Goal: Task Accomplishment & Management: Use online tool/utility

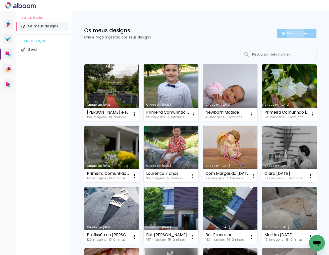
click at [294, 33] on span "Criar um design" at bounding box center [299, 33] width 26 height 3
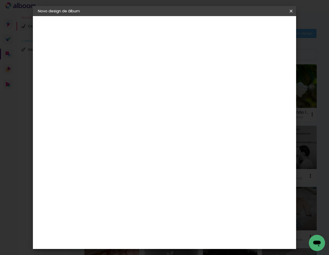
click at [120, 70] on input at bounding box center [120, 68] width 0 height 8
type input "Batizado [PERSON_NAME]"
type paper-input "Batizado [PERSON_NAME]"
click at [0, 0] on slot "Avançar" at bounding box center [0, 0] width 0 height 0
click at [0, 0] on slot "Tamanho Livre" at bounding box center [0, 0] width 0 height 0
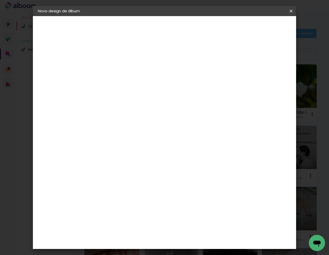
click at [0, 0] on slot "Avançar" at bounding box center [0, 0] width 0 height 0
drag, startPoint x: 200, startPoint y: 180, endPoint x: 193, endPoint y: 180, distance: 6.5
click at [193, 180] on input "60" at bounding box center [193, 180] width 13 height 8
type input "38"
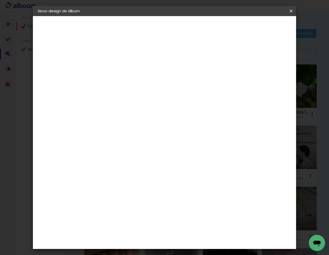
type paper-input "38"
drag, startPoint x: 110, startPoint y: 148, endPoint x: 90, endPoint y: 148, distance: 20.8
click at [90, 16] on quentale-album-spec "Iniciar design Iniciar design" at bounding box center [164, 16] width 263 height 0
drag, startPoint x: 110, startPoint y: 148, endPoint x: 103, endPoint y: 148, distance: 6.5
click at [103, 148] on input "30" at bounding box center [104, 148] width 13 height 8
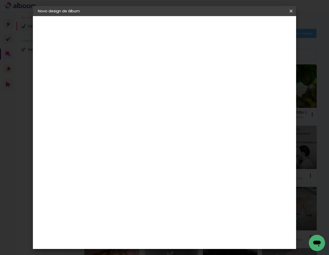
type input "19"
type paper-input "19"
click at [263, 27] on span "Iniciar design" at bounding box center [251, 27] width 23 height 4
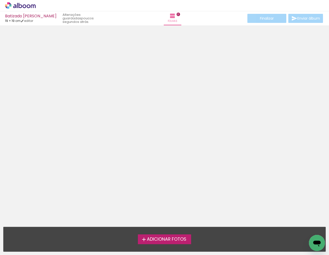
click at [166, 238] on span "Adicionar Fotos" at bounding box center [166, 239] width 39 height 5
click at [0, 0] on input "file" at bounding box center [0, 0] width 0 height 0
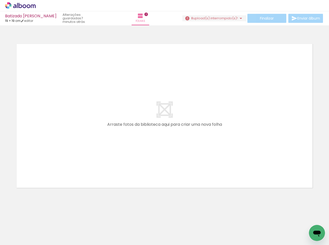
click at [216, 17] on span "upload(s) interrompido(s)!" at bounding box center [215, 18] width 45 height 5
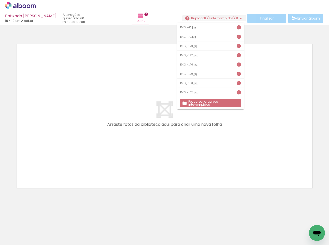
click at [0, 0] on slot "Pesquisar arquivos interrompidos" at bounding box center [0, 0] width 0 height 0
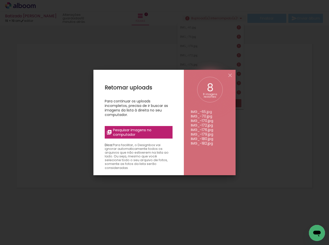
click at [145, 135] on span "Pesquisar imagens no computador" at bounding box center [141, 132] width 56 height 9
click at [0, 0] on input "file" at bounding box center [0, 0] width 0 height 0
click at [139, 131] on span "Pesquisar imagens no computador" at bounding box center [141, 132] width 56 height 9
click at [0, 0] on input "file" at bounding box center [0, 0] width 0 height 0
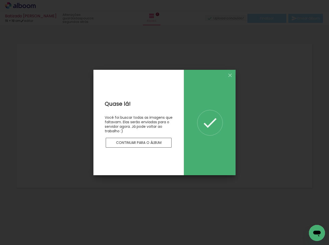
click at [0, 0] on slot "Continuar para o álbum" at bounding box center [0, 0] width 0 height 0
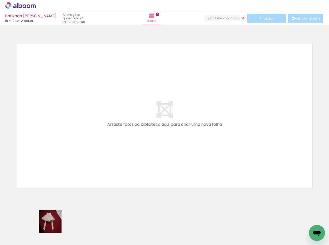
drag, startPoint x: 54, startPoint y: 225, endPoint x: 122, endPoint y: 142, distance: 107.7
click at [122, 142] on quentale-workspace at bounding box center [164, 122] width 329 height 245
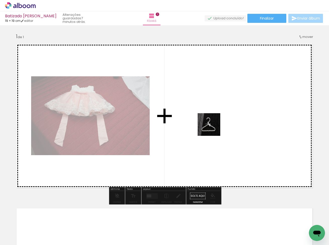
drag, startPoint x: 78, startPoint y: 231, endPoint x: 219, endPoint y: 124, distance: 176.6
click at [219, 124] on quentale-workspace at bounding box center [164, 122] width 329 height 245
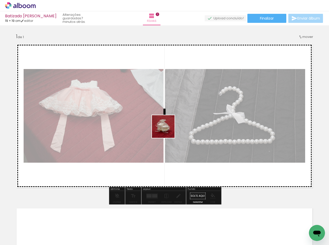
drag, startPoint x: 111, startPoint y: 229, endPoint x: 158, endPoint y: 155, distance: 88.1
click at [168, 128] on quentale-workspace at bounding box center [164, 122] width 329 height 245
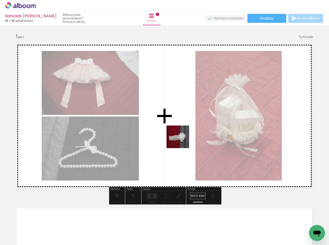
drag, startPoint x: 141, startPoint y: 230, endPoint x: 185, endPoint y: 127, distance: 112.4
click at [185, 127] on quentale-workspace at bounding box center [164, 122] width 329 height 245
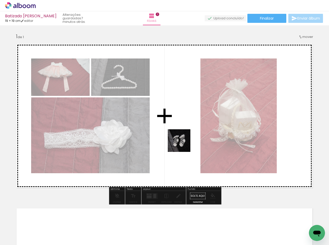
drag, startPoint x: 166, startPoint y: 221, endPoint x: 183, endPoint y: 144, distance: 78.8
click at [183, 144] on quentale-workspace at bounding box center [164, 122] width 329 height 245
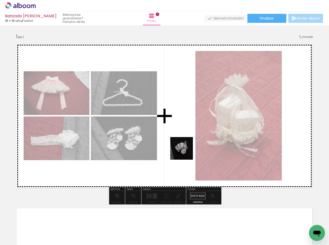
drag, startPoint x: 193, startPoint y: 226, endPoint x: 185, endPoint y: 147, distance: 79.9
click at [185, 147] on quentale-workspace at bounding box center [164, 122] width 329 height 245
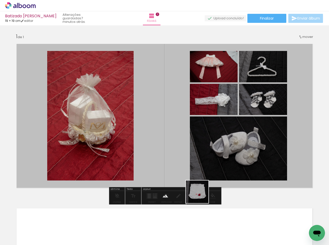
drag, startPoint x: 201, startPoint y: 196, endPoint x: 165, endPoint y: 142, distance: 64.3
click at [165, 142] on quentale-workspace at bounding box center [164, 122] width 329 height 245
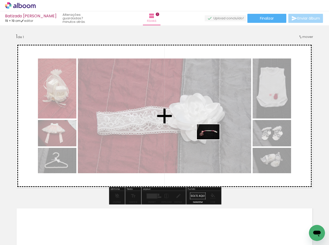
drag, startPoint x: 244, startPoint y: 217, endPoint x: 212, endPoint y: 139, distance: 84.3
click at [212, 139] on quentale-workspace at bounding box center [164, 122] width 329 height 245
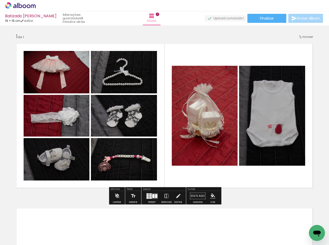
drag, startPoint x: 277, startPoint y: 227, endPoint x: 196, endPoint y: 160, distance: 104.8
click at [195, 161] on quentale-workspace at bounding box center [164, 122] width 329 height 245
drag, startPoint x: 246, startPoint y: 180, endPoint x: 237, endPoint y: 174, distance: 10.7
click at [244, 179] on quentale-layouter at bounding box center [165, 116] width 304 height 152
drag, startPoint x: 247, startPoint y: 193, endPoint x: 251, endPoint y: 175, distance: 18.4
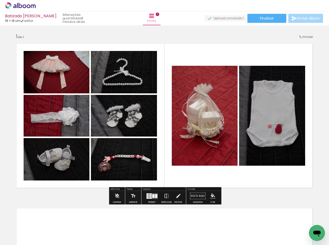
click at [248, 193] on div "Inserir folha 1 de 1" at bounding box center [164, 191] width 329 height 329
click at [250, 174] on quentale-layouter at bounding box center [165, 116] width 304 height 152
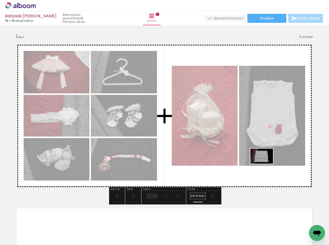
drag, startPoint x: 277, startPoint y: 227, endPoint x: 265, endPoint y: 163, distance: 64.5
click at [265, 163] on quentale-workspace at bounding box center [164, 122] width 329 height 245
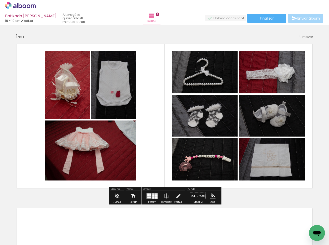
scroll to position [0, 202]
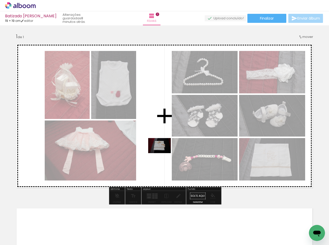
drag, startPoint x: 156, startPoint y: 231, endPoint x: 163, endPoint y: 153, distance: 77.9
click at [163, 153] on quentale-workspace at bounding box center [164, 122] width 329 height 245
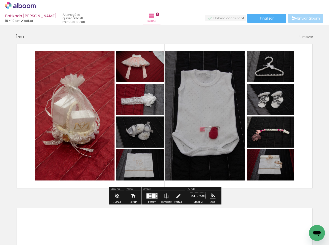
click at [149, 196] on div at bounding box center [150, 196] width 2 height 1
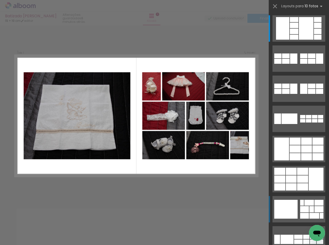
click at [296, 206] on div at bounding box center [285, 209] width 23 height 19
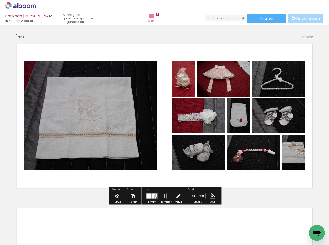
click at [150, 193] on div at bounding box center [148, 195] width 5 height 5
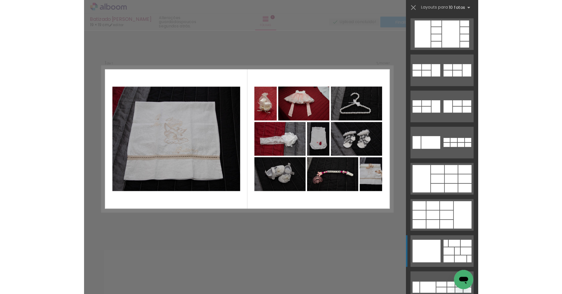
scroll to position [181, 0]
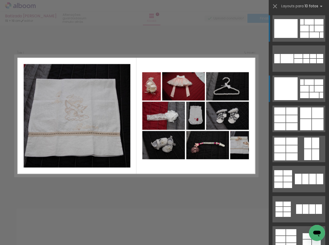
click at [300, 93] on div at bounding box center [304, 95] width 9 height 6
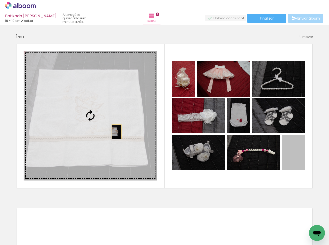
drag, startPoint x: 294, startPoint y: 157, endPoint x: 116, endPoint y: 131, distance: 179.5
click at [0, 0] on slot at bounding box center [0, 0] width 0 height 0
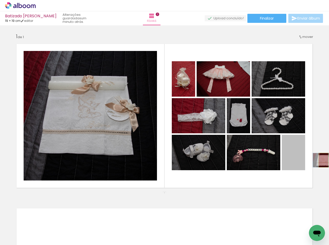
click at [323, 160] on div "Inserir folha 1 de 1" at bounding box center [164, 191] width 329 height 329
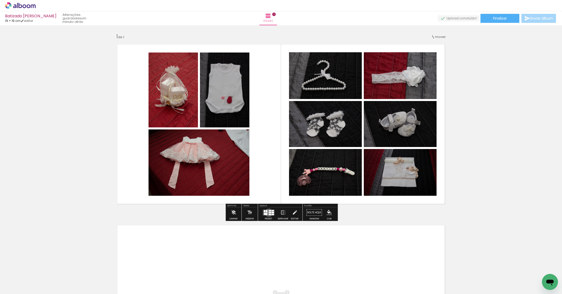
click at [269, 212] on div at bounding box center [270, 212] width 2 height 2
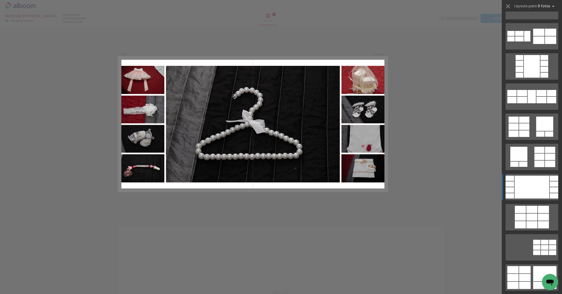
scroll to position [113, 0]
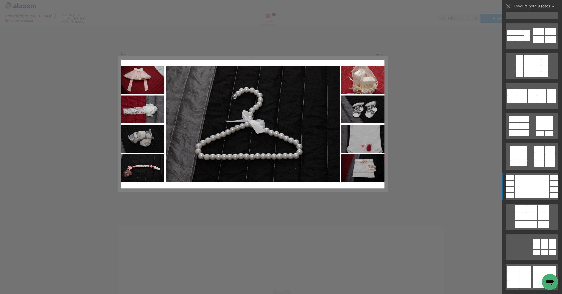
click at [329, 191] on div at bounding box center [532, 186] width 35 height 23
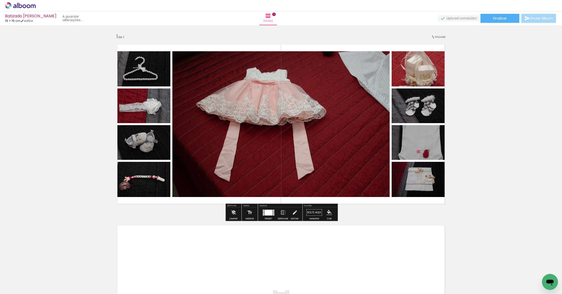
drag, startPoint x: 160, startPoint y: 71, endPoint x: 253, endPoint y: 110, distance: 100.5
click at [0, 0] on slot at bounding box center [0, 0] width 0 height 0
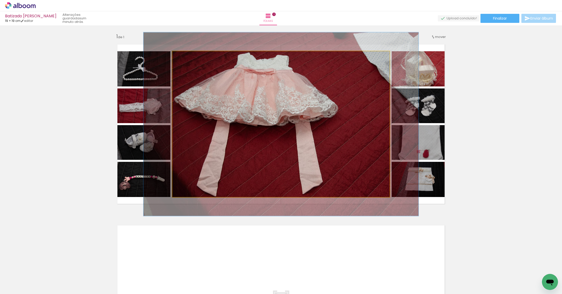
drag, startPoint x: 187, startPoint y: 56, endPoint x: 233, endPoint y: 83, distance: 52.5
click at [190, 56] on div at bounding box center [188, 56] width 5 height 5
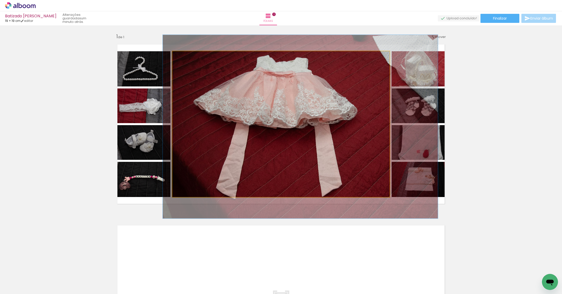
drag, startPoint x: 254, startPoint y: 95, endPoint x: 270, endPoint y: 97, distance: 16.5
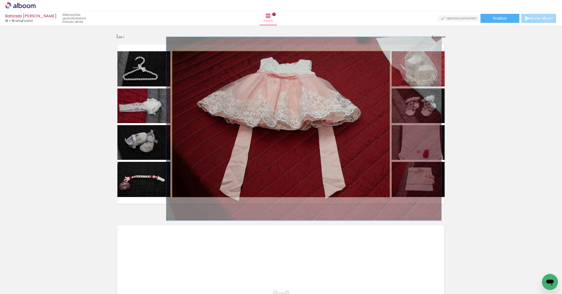
click at [261, 105] on div at bounding box center [303, 128] width 275 height 183
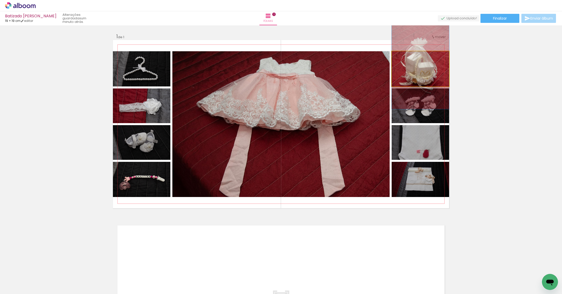
drag, startPoint x: 412, startPoint y: 76, endPoint x: 412, endPoint y: 73, distance: 3.0
click at [329, 73] on div at bounding box center [420, 66] width 57 height 86
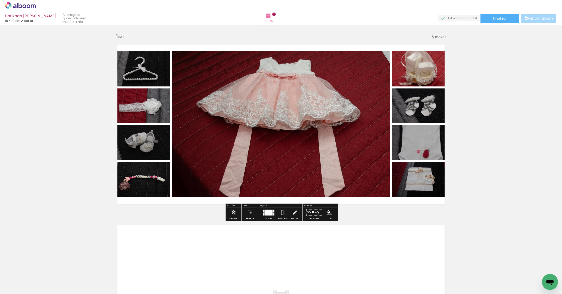
click at [267, 213] on div at bounding box center [269, 212] width 8 height 6
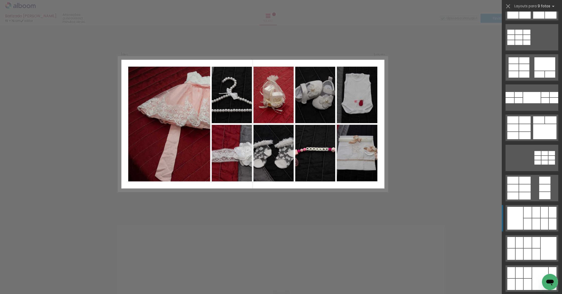
scroll to position [382, 0]
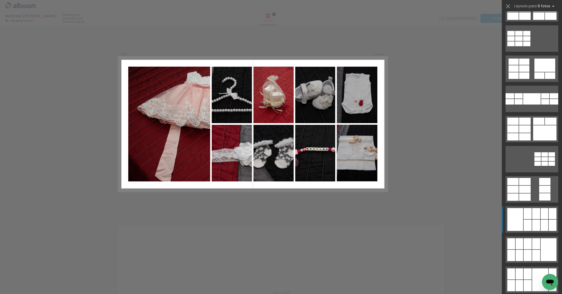
click at [329, 222] on div at bounding box center [536, 224] width 8 height 11
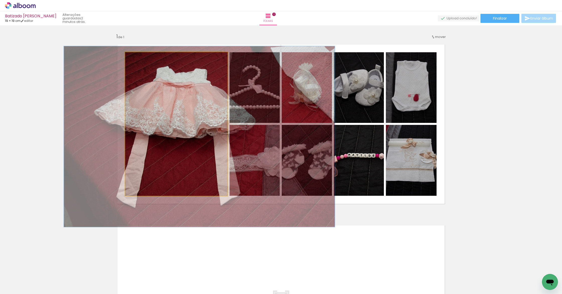
drag, startPoint x: 183, startPoint y: 130, endPoint x: 142, endPoint y: 137, distance: 41.8
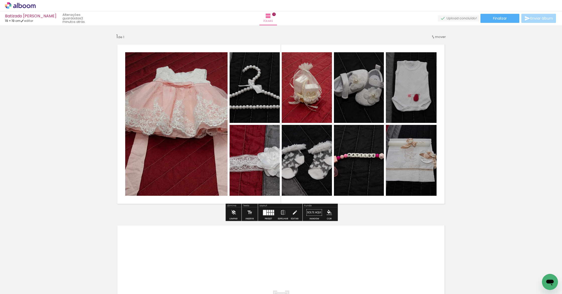
click at [269, 211] on div at bounding box center [270, 211] width 2 height 2
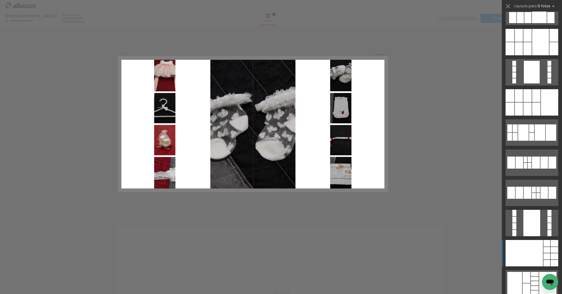
scroll to position [981, 0]
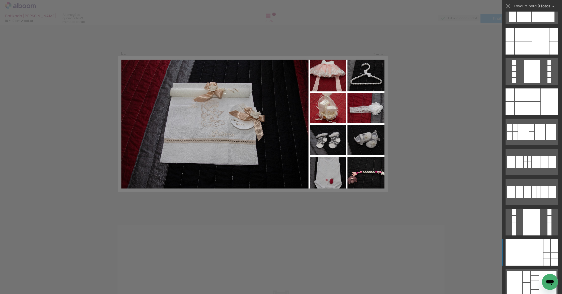
click at [329, 245] on div at bounding box center [524, 252] width 37 height 26
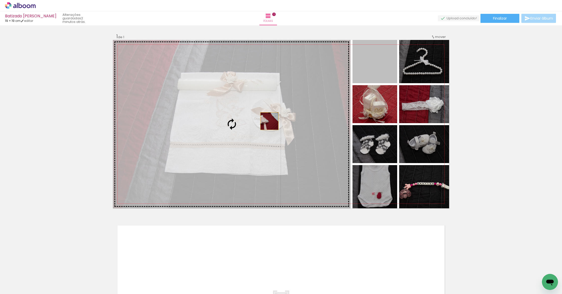
drag, startPoint x: 382, startPoint y: 73, endPoint x: 270, endPoint y: 121, distance: 122.0
click at [0, 0] on slot at bounding box center [0, 0] width 0 height 0
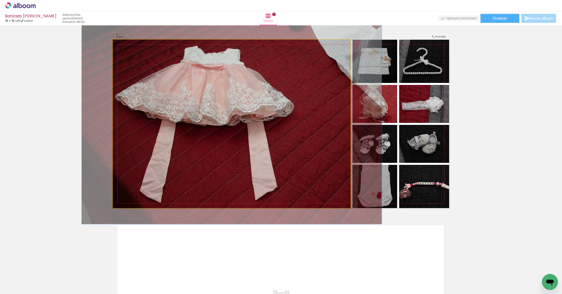
drag, startPoint x: 127, startPoint y: 45, endPoint x: 133, endPoint y: 48, distance: 6.5
type paper-slider "119"
click at [131, 45] on div at bounding box center [128, 45] width 8 height 8
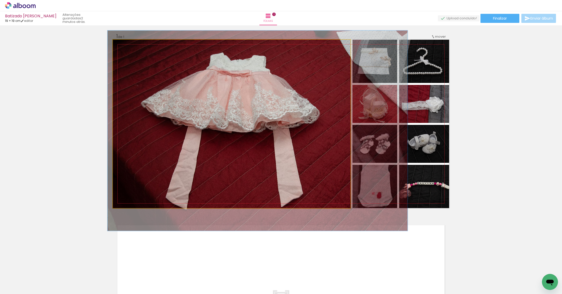
drag, startPoint x: 203, startPoint y: 101, endPoint x: 227, endPoint y: 107, distance: 25.3
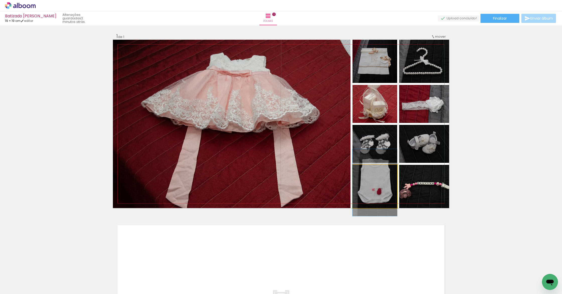
drag, startPoint x: 382, startPoint y: 190, endPoint x: 382, endPoint y: 186, distance: 3.8
drag, startPoint x: 382, startPoint y: 187, endPoint x: 382, endPoint y: 192, distance: 5.0
click at [329, 192] on div at bounding box center [375, 187] width 45 height 67
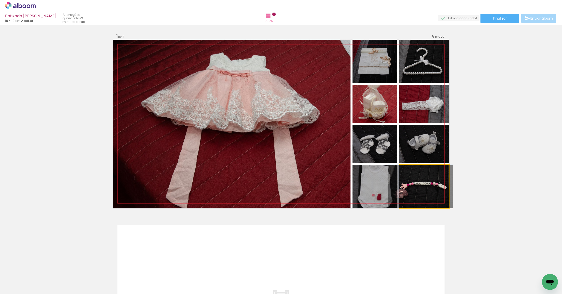
drag, startPoint x: 423, startPoint y: 195, endPoint x: 419, endPoint y: 195, distance: 3.5
click at [329, 195] on div at bounding box center [420, 186] width 65 height 43
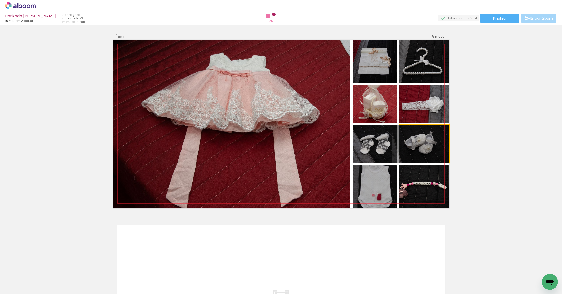
drag, startPoint x: 425, startPoint y: 155, endPoint x: 422, endPoint y: 155, distance: 3.5
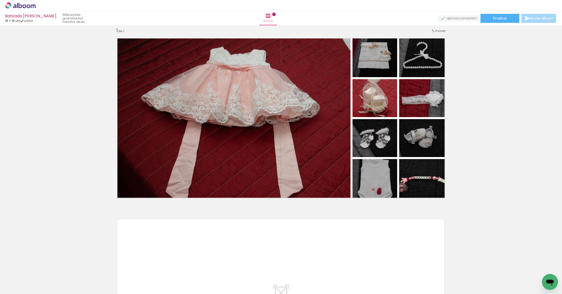
scroll to position [6, 0]
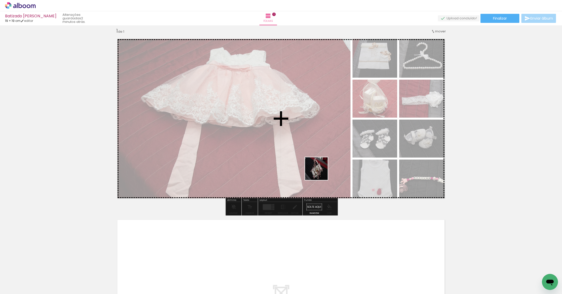
drag, startPoint x: 191, startPoint y: 279, endPoint x: 300, endPoint y: 204, distance: 132.1
click at [329, 164] on quentale-workspace at bounding box center [281, 147] width 562 height 294
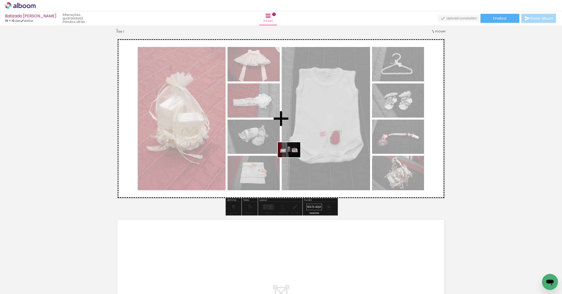
drag, startPoint x: 221, startPoint y: 271, endPoint x: 300, endPoint y: 153, distance: 142.5
click at [296, 153] on quentale-workspace at bounding box center [281, 147] width 562 height 294
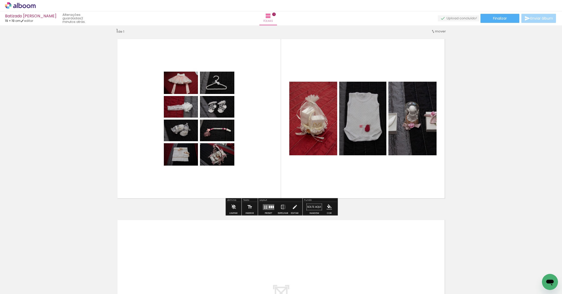
click at [266, 206] on div at bounding box center [267, 206] width 2 height 1
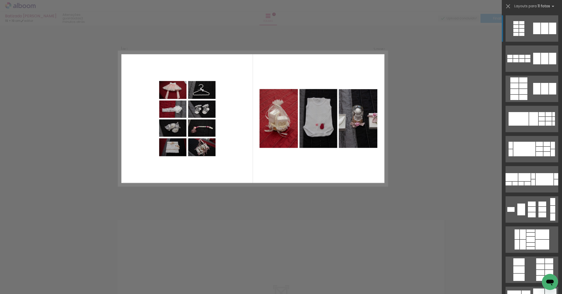
scroll to position [0, 0]
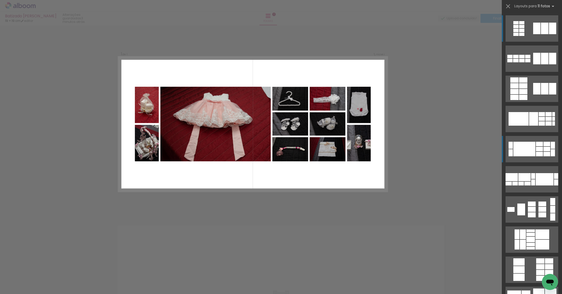
click at [329, 150] on div at bounding box center [525, 149] width 22 height 15
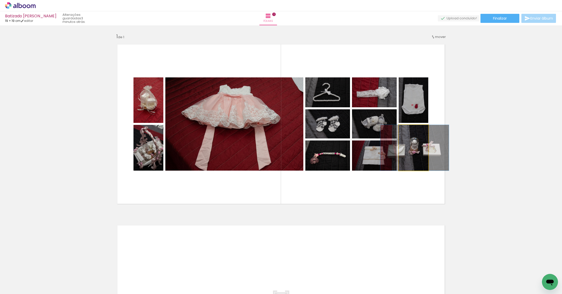
click at [329, 153] on div at bounding box center [415, 148] width 69 height 46
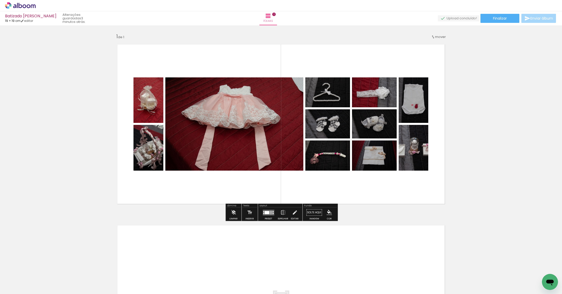
scroll to position [0, 0]
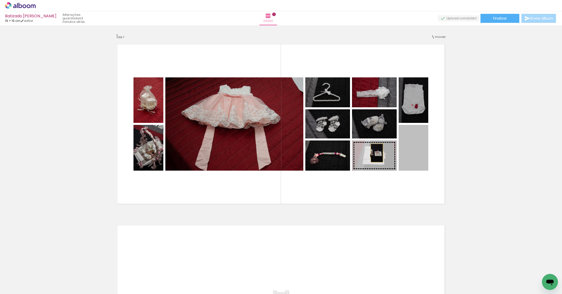
drag, startPoint x: 411, startPoint y: 152, endPoint x: 376, endPoint y: 153, distance: 34.9
click at [0, 0] on slot at bounding box center [0, 0] width 0 height 0
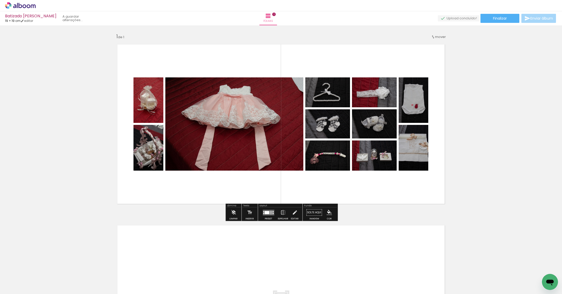
scroll to position [0, 0]
click at [268, 211] on div at bounding box center [267, 212] width 5 height 3
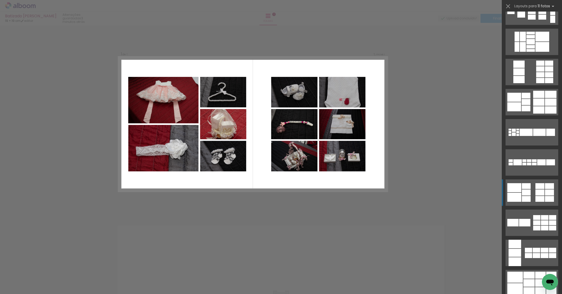
scroll to position [198, 0]
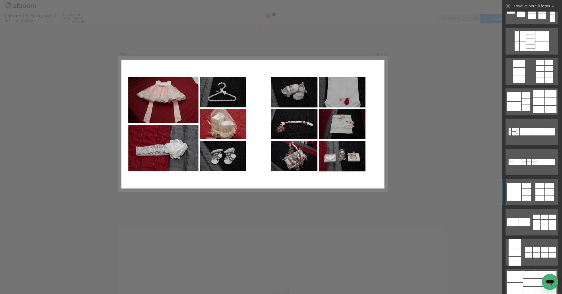
click at [329, 190] on quentale-layouter at bounding box center [532, 192] width 53 height 26
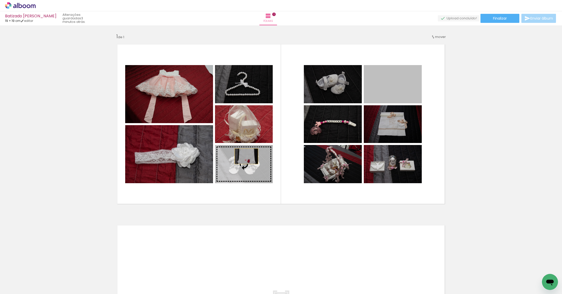
drag, startPoint x: 392, startPoint y: 86, endPoint x: 246, endPoint y: 157, distance: 161.9
click at [0, 0] on slot at bounding box center [0, 0] width 0 height 0
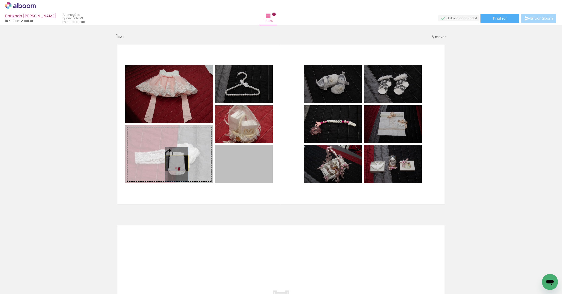
drag, startPoint x: 255, startPoint y: 162, endPoint x: 177, endPoint y: 163, distance: 78.1
click at [0, 0] on slot at bounding box center [0, 0] width 0 height 0
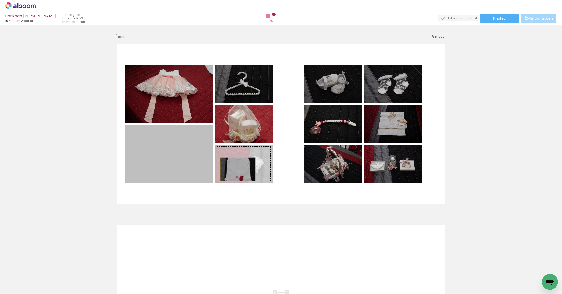
drag, startPoint x: 177, startPoint y: 163, endPoint x: 238, endPoint y: 169, distance: 62.0
click at [0, 0] on slot at bounding box center [0, 0] width 0 height 0
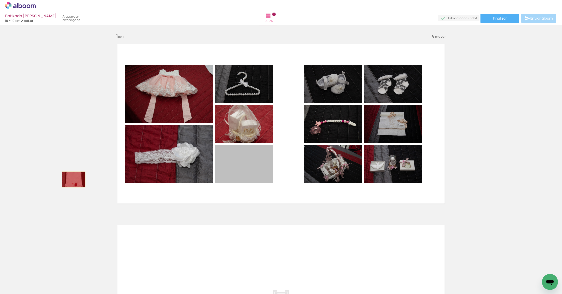
drag, startPoint x: 247, startPoint y: 165, endPoint x: 74, endPoint y: 179, distance: 174.3
click at [74, 179] on div "Inserir folha 1 de 1" at bounding box center [281, 208] width 562 height 362
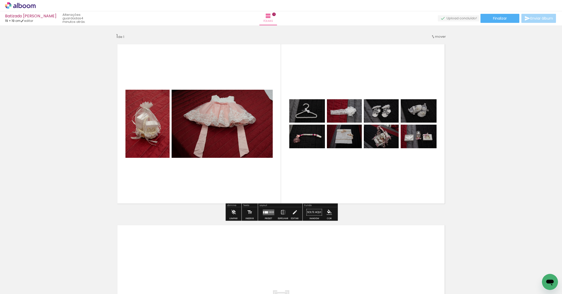
click at [269, 211] on quentale-layouter at bounding box center [269, 212] width 12 height 6
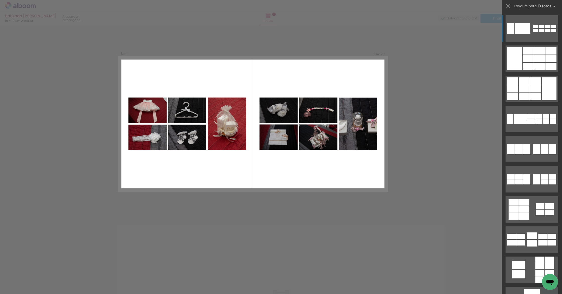
scroll to position [0, 0]
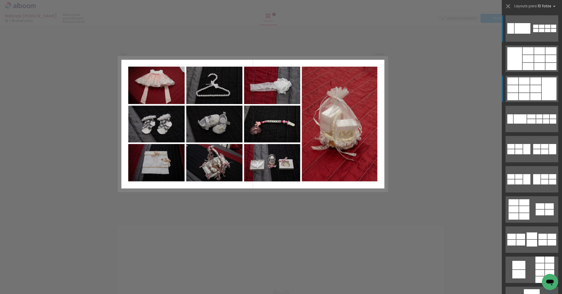
click at [329, 86] on div at bounding box center [549, 88] width 15 height 23
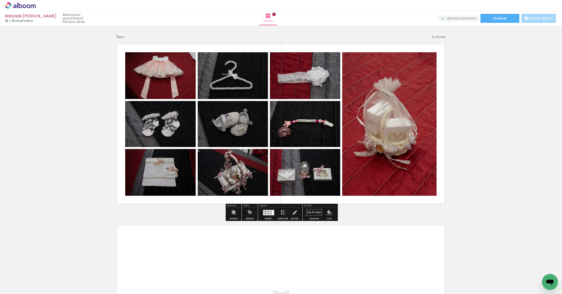
click at [268, 214] on div at bounding box center [269, 214] width 3 height 2
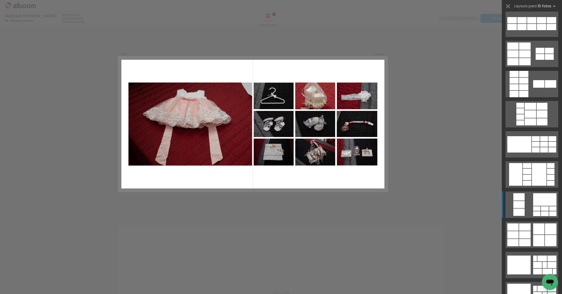
scroll to position [369, 0]
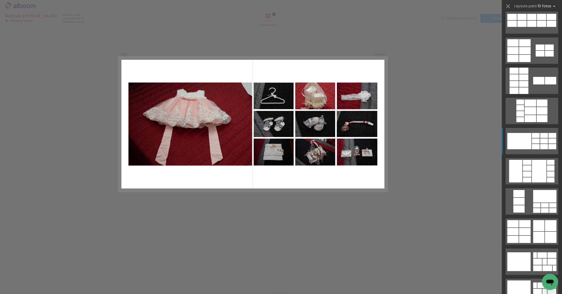
click at [329, 142] on div at bounding box center [536, 140] width 8 height 5
